Goal: Task Accomplishment & Management: Use online tool/utility

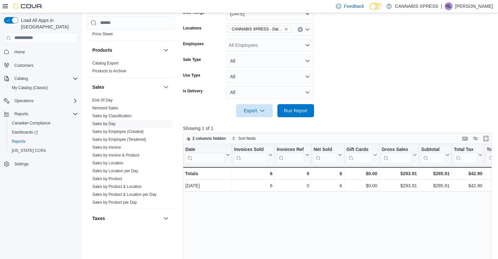
scroll to position [428, 0]
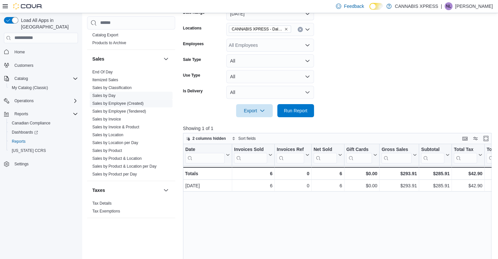
click at [124, 102] on link "Sales by Employee (Created)" at bounding box center [117, 103] width 51 height 5
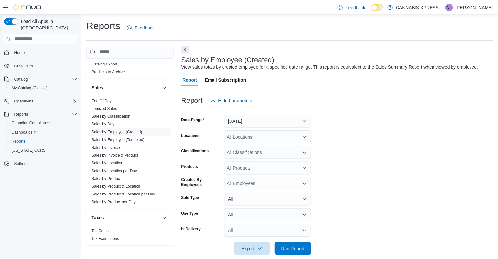
scroll to position [10, 0]
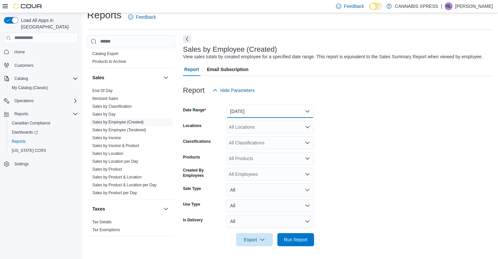
click at [270, 108] on button "[DATE]" at bounding box center [270, 111] width 88 height 13
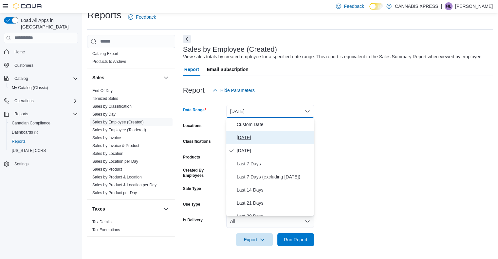
click at [261, 137] on span "[DATE]" at bounding box center [274, 138] width 75 height 8
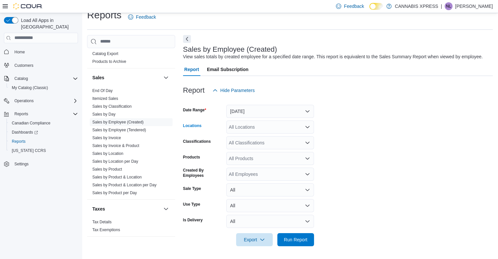
click at [271, 129] on div "All Locations" at bounding box center [270, 127] width 88 height 13
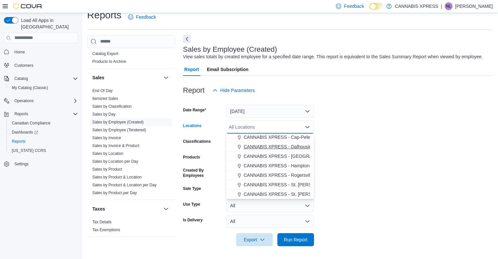
click at [274, 148] on span "CANNABIS XPRESS - Dalhousie ([PERSON_NAME][GEOGRAPHIC_DATA])" at bounding box center [323, 146] width 158 height 7
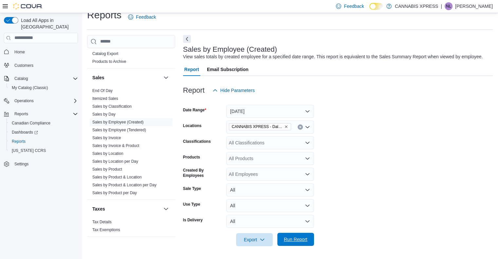
click at [298, 241] on span "Run Report" at bounding box center [296, 239] width 24 height 7
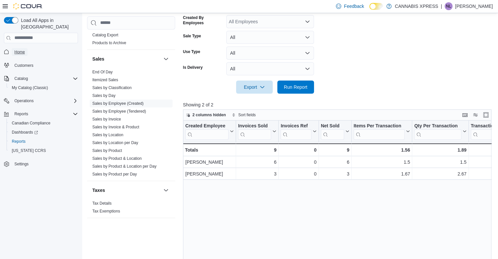
click at [21, 49] on span "Home" at bounding box center [19, 51] width 10 height 5
